Goal: Find specific page/section: Find specific page/section

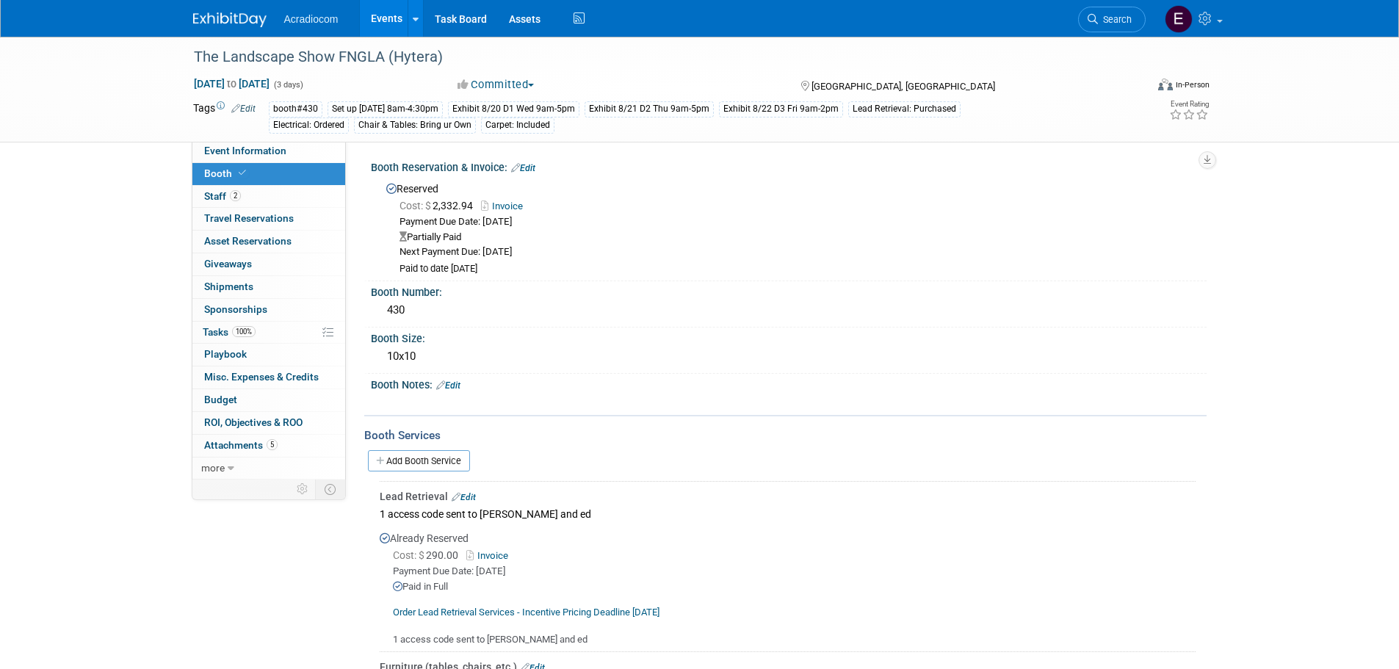
click at [229, 19] on img at bounding box center [229, 19] width 73 height 15
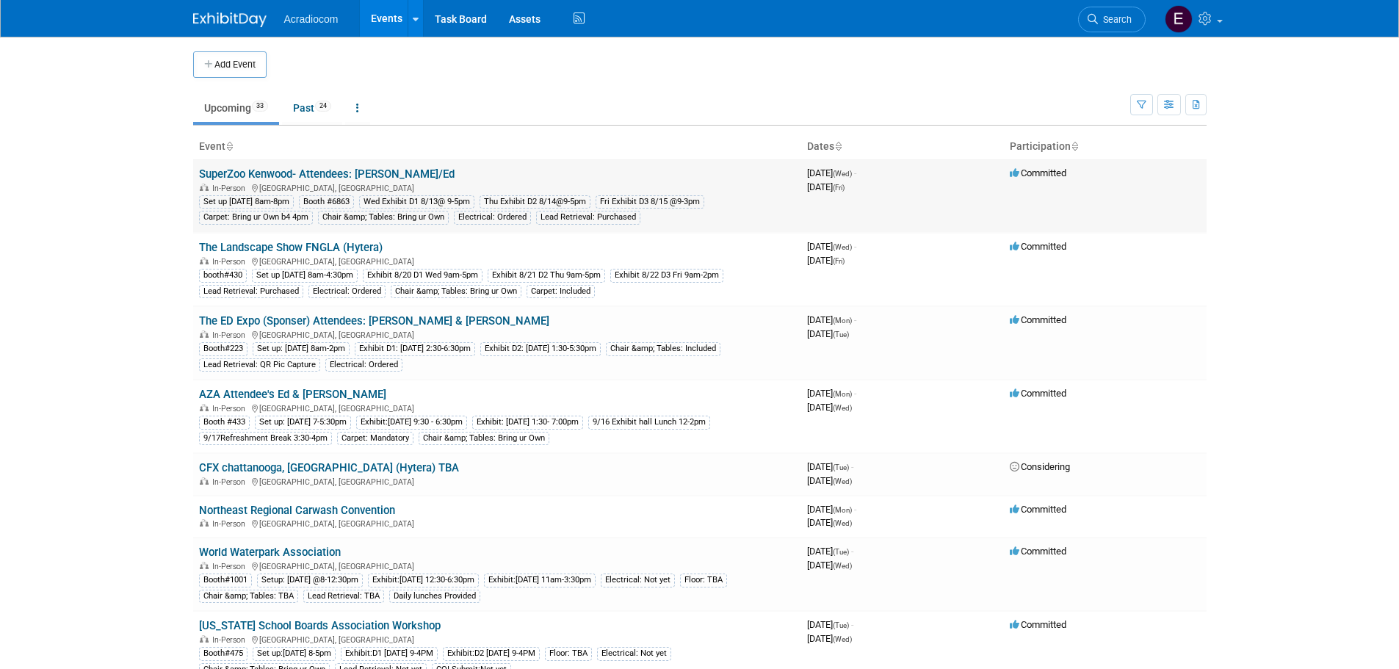
click at [276, 175] on link "SuperZoo Kenwood- Attendees: [PERSON_NAME]/Ed" at bounding box center [326, 173] width 255 height 13
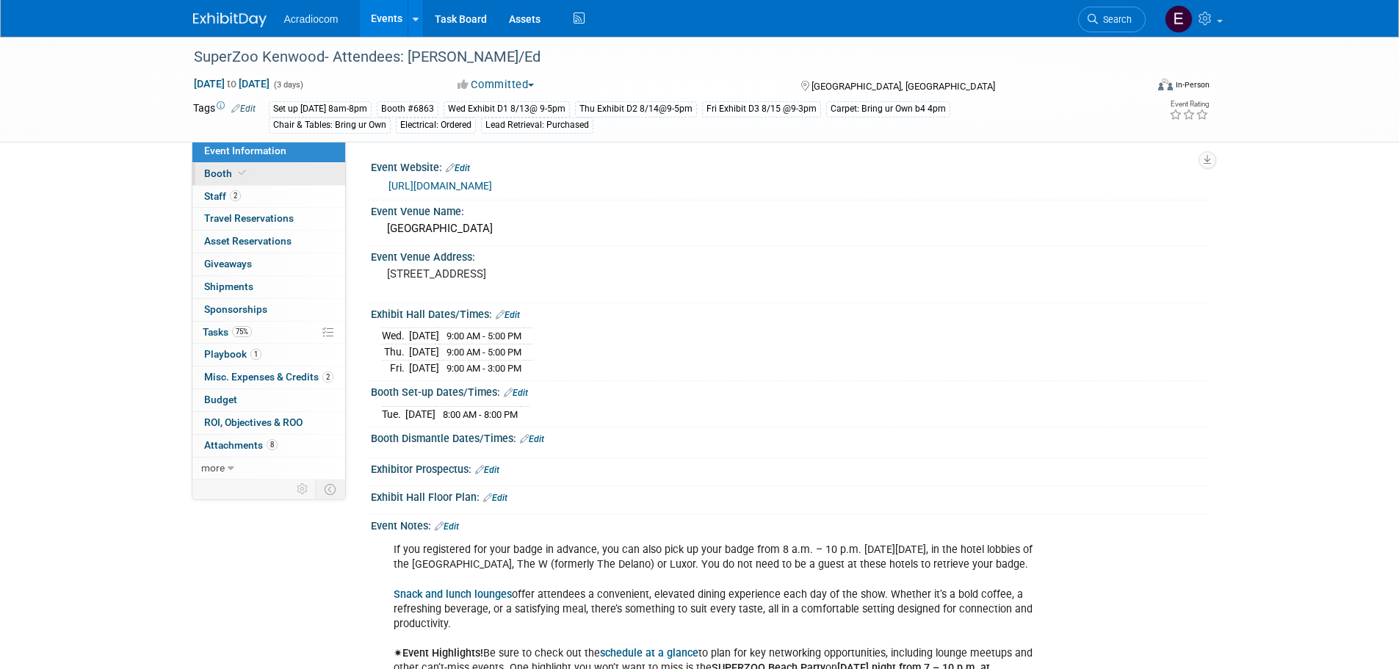
click at [220, 170] on span "Booth" at bounding box center [226, 173] width 45 height 12
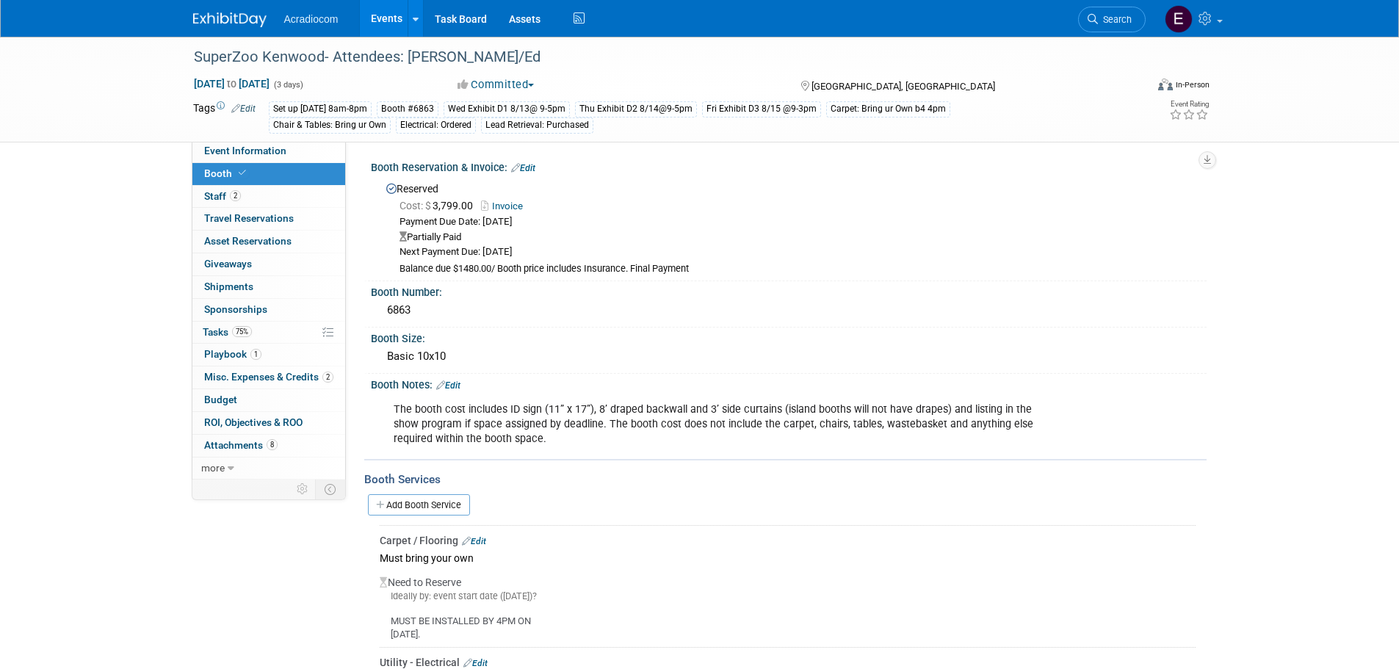
scroll to position [220, 0]
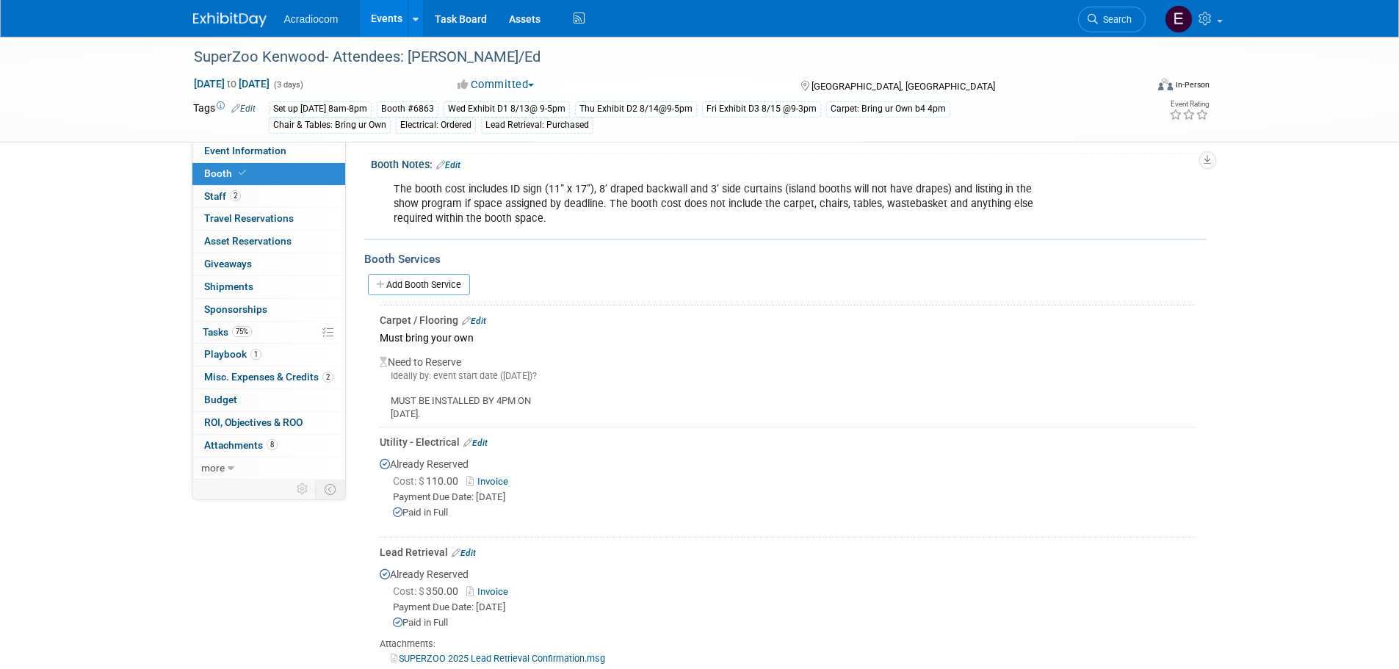
click at [502, 587] on link "Invoice" at bounding box center [490, 591] width 48 height 11
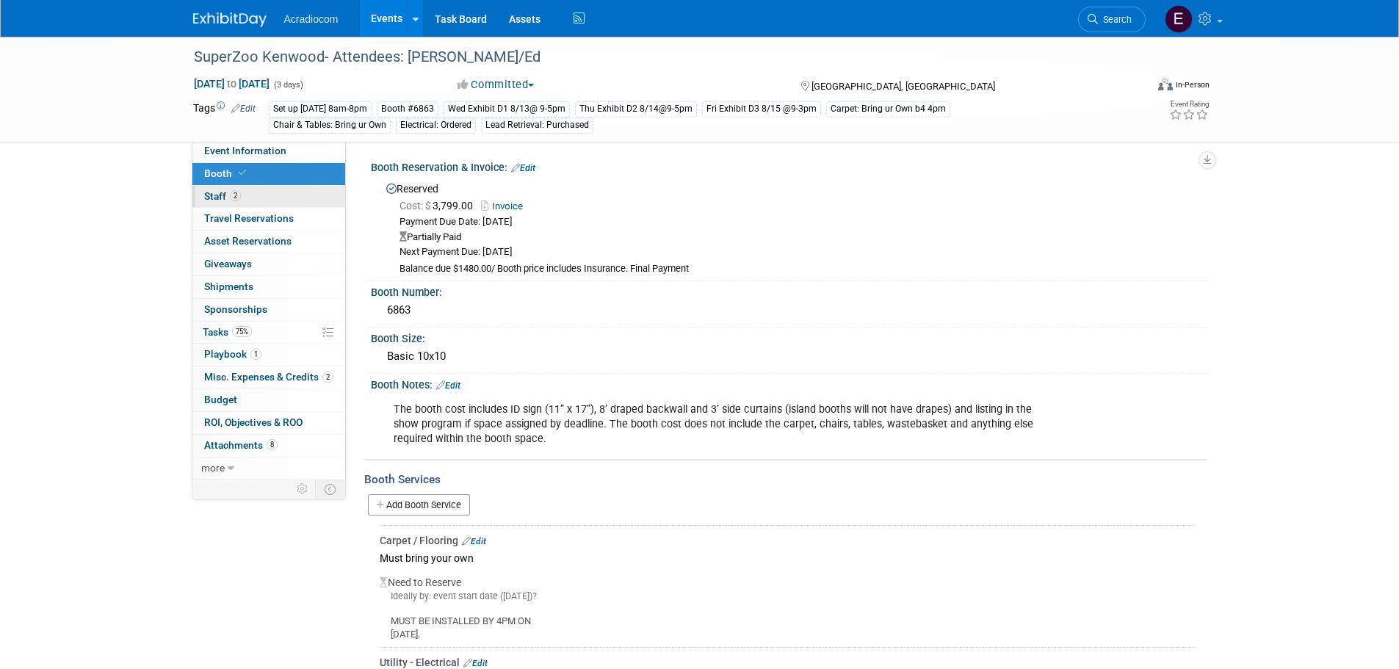
click at [272, 196] on link "2 Staff 2" at bounding box center [268, 197] width 153 height 22
